Goal: Task Accomplishment & Management: Manage account settings

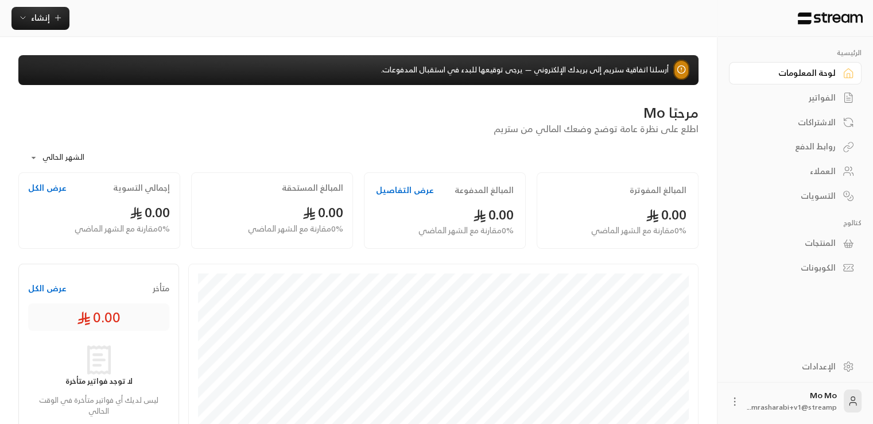
click at [478, 127] on div "مرحبًا Mo اطلع على نظرة عامة توضح وضعك المالي من ستريم" at bounding box center [359, 119] width 692 height 32
click at [820, 93] on div "الفواتير" at bounding box center [789, 97] width 92 height 11
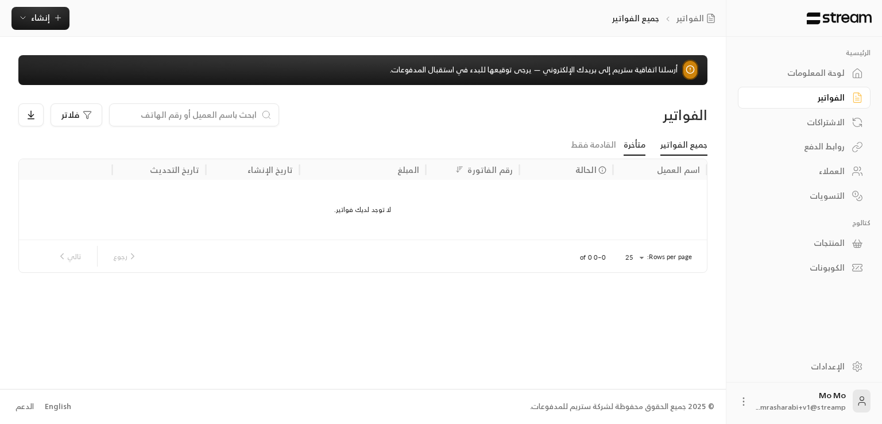
click at [645, 150] on link "متأخرة" at bounding box center [635, 145] width 22 height 21
click at [594, 149] on link "القادمة فقط" at bounding box center [593, 145] width 45 height 21
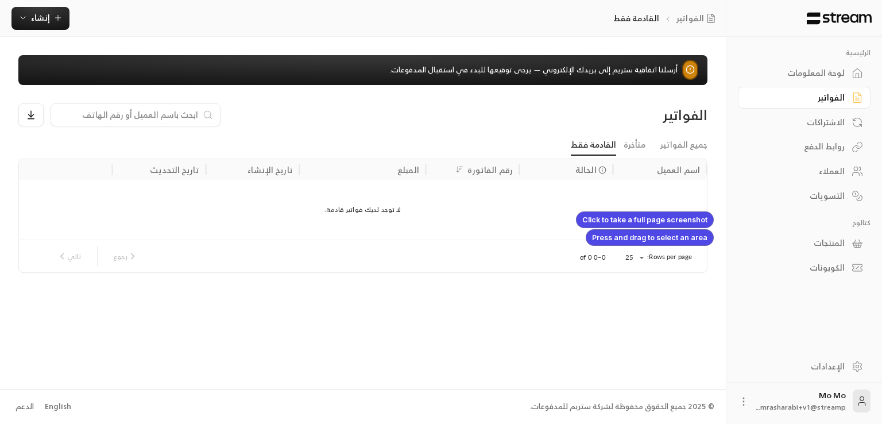
click at [574, 209] on div at bounding box center [441, 212] width 882 height 424
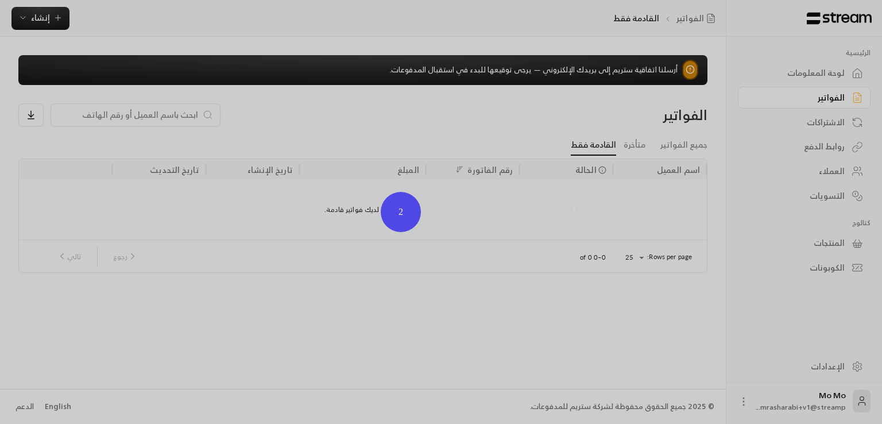
click at [409, 212] on div "لا توجد لديك فواتير قادمة." at bounding box center [363, 210] width 688 height 60
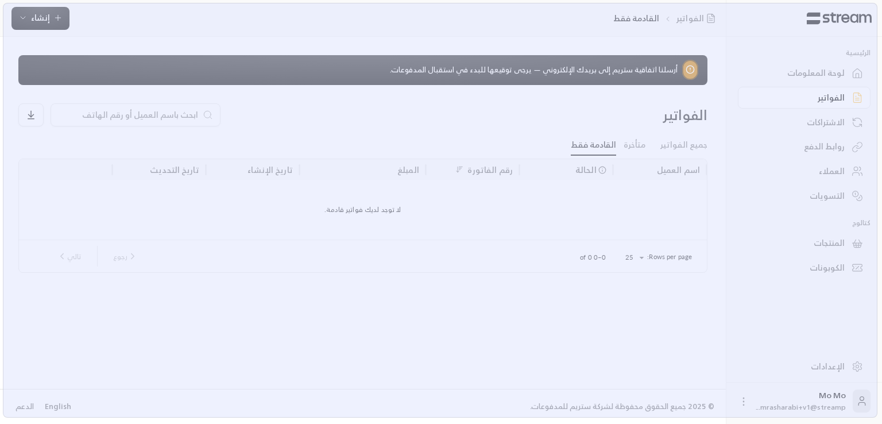
drag, startPoint x: 2, startPoint y: 3, endPoint x: 881, endPoint y: 433, distance: 978.8
click at [873, 423] on html "الرئيسية لوحة المعلومات الفواتير الاشتراكات روابط الدفع العملاء التسويات كتالوج…" at bounding box center [441, 212] width 882 height 424
click at [873, 409] on div "0 1530 x 709" at bounding box center [441, 212] width 882 height 424
